Goal: Task Accomplishment & Management: Manage account settings

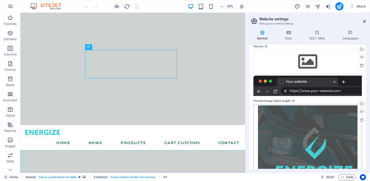
scroll to position [4, 0]
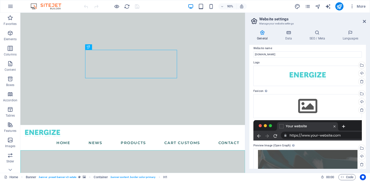
click at [309, 135] on div at bounding box center [307, 130] width 108 height 20
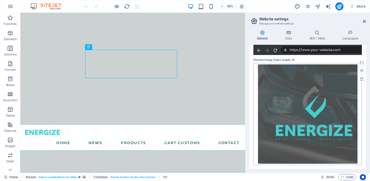
scroll to position [0, 0]
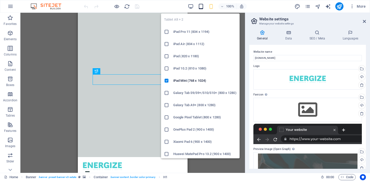
click at [0, 0] on icon "button" at bounding box center [0, 0] width 0 height 0
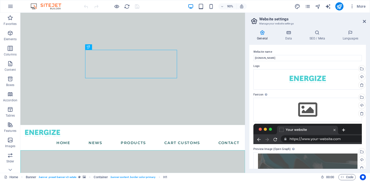
click at [364, 22] on icon at bounding box center [364, 21] width 3 height 4
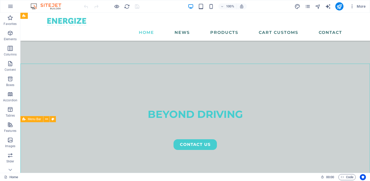
scroll to position [41, 0]
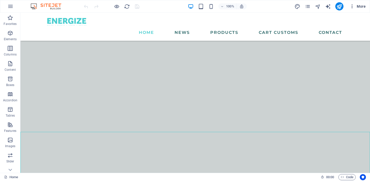
click at [355, 7] on icon "button" at bounding box center [352, 6] width 5 height 5
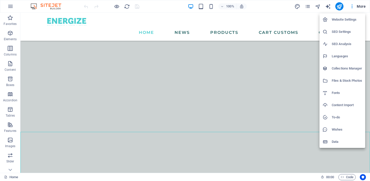
click at [348, 20] on h6 "Website Settings" at bounding box center [347, 20] width 30 height 6
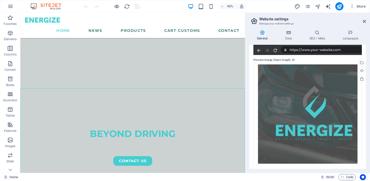
scroll to position [0, 0]
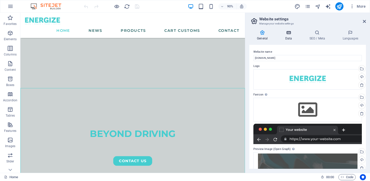
click at [286, 33] on icon at bounding box center [288, 32] width 22 height 5
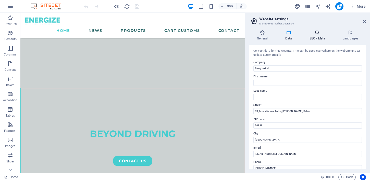
click at [317, 34] on icon at bounding box center [317, 32] width 31 height 5
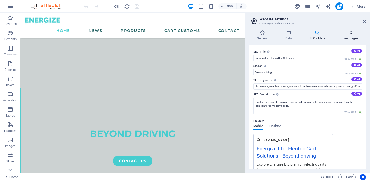
click at [345, 33] on icon at bounding box center [350, 32] width 31 height 5
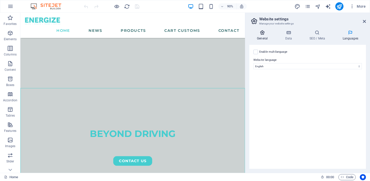
click at [265, 36] on h4 "General" at bounding box center [263, 35] width 28 height 11
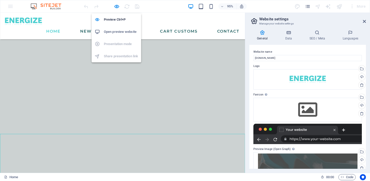
click at [119, 30] on h6 "Open preview website" at bounding box center [121, 32] width 34 height 6
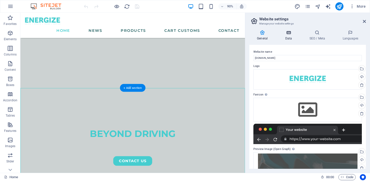
click at [291, 33] on icon at bounding box center [288, 32] width 22 height 5
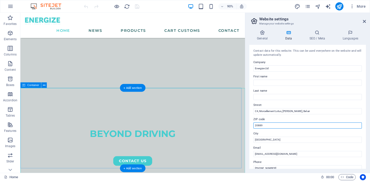
drag, startPoint x: 304, startPoint y: 137, endPoint x: 261, endPoint y: 135, distance: 43.4
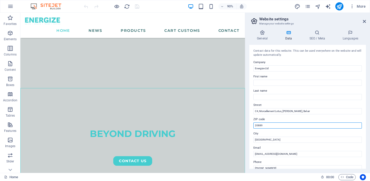
click at [277, 124] on input "20889" at bounding box center [307, 126] width 108 height 6
type input "2"
